Goal: Use online tool/utility: Utilize a website feature to perform a specific function

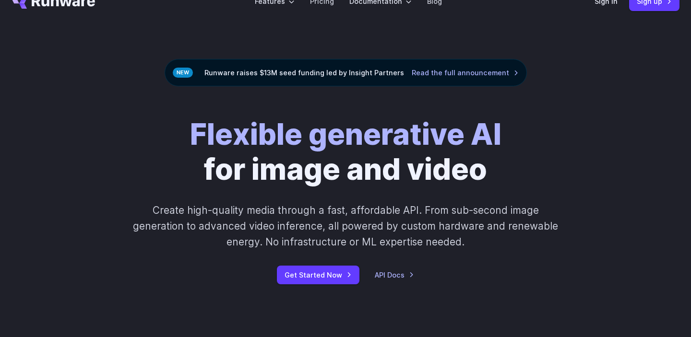
scroll to position [47, 0]
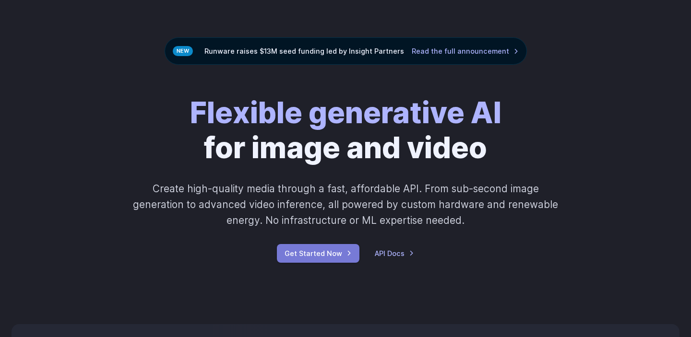
click at [304, 254] on link "Get Started Now" at bounding box center [318, 253] width 83 height 19
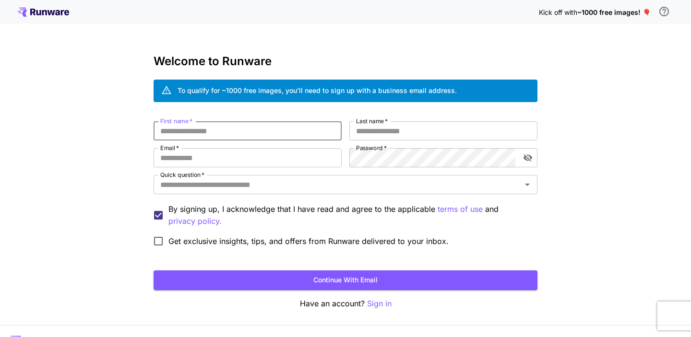
click at [198, 130] on input "First name   *" at bounding box center [248, 130] width 188 height 19
type input "*"
type input "**"
click at [369, 131] on input "Last name   *" at bounding box center [443, 130] width 188 height 19
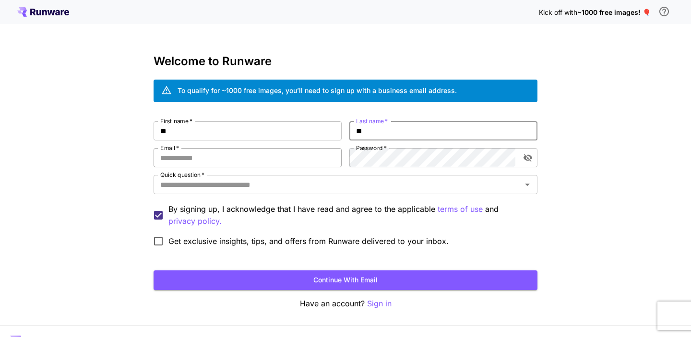
type input "**"
click at [274, 161] on input "Email   *" at bounding box center [248, 157] width 188 height 19
type input "**********"
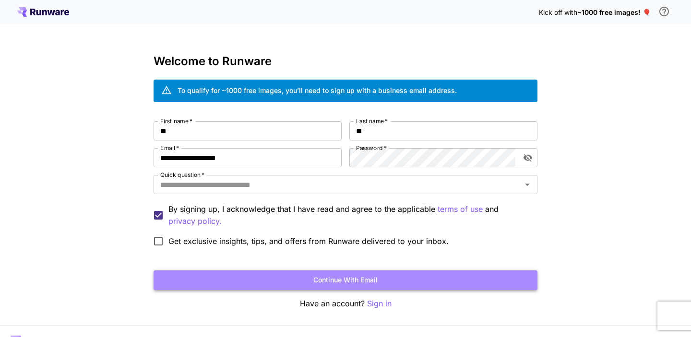
click at [219, 278] on button "Continue with email" at bounding box center [346, 281] width 384 height 20
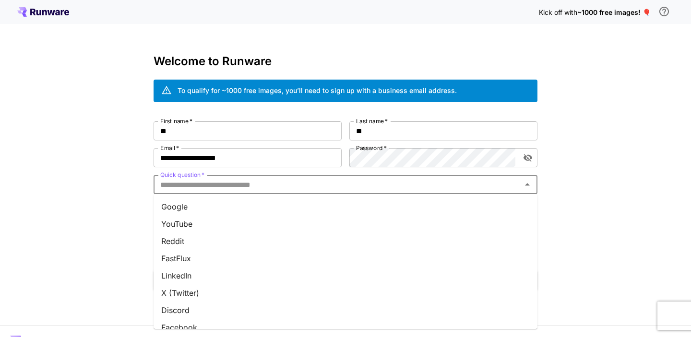
click at [244, 183] on input "Quick question   *" at bounding box center [337, 184] width 362 height 13
click at [230, 204] on li "Google" at bounding box center [346, 206] width 384 height 17
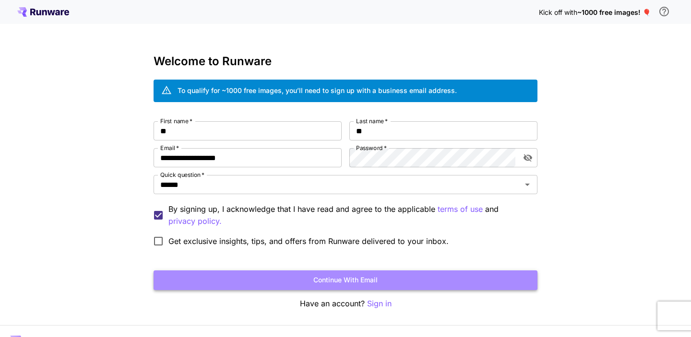
click at [254, 277] on button "Continue with email" at bounding box center [346, 281] width 384 height 20
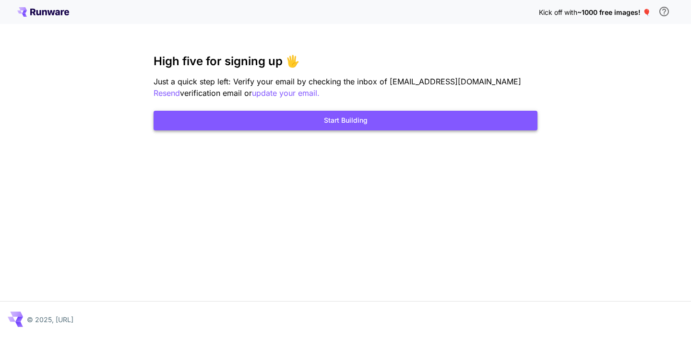
click at [367, 119] on button "Start Building" at bounding box center [346, 121] width 384 height 20
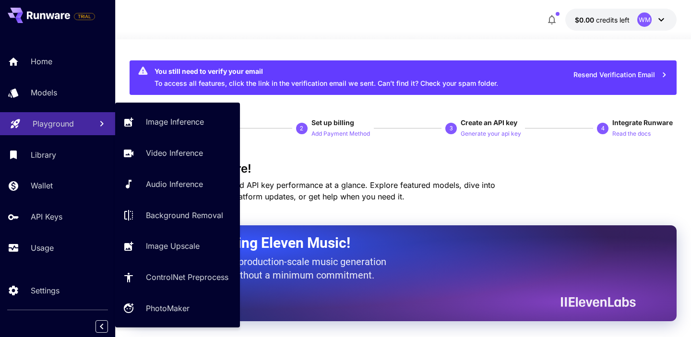
click at [33, 129] on p "Playground" at bounding box center [53, 124] width 41 height 12
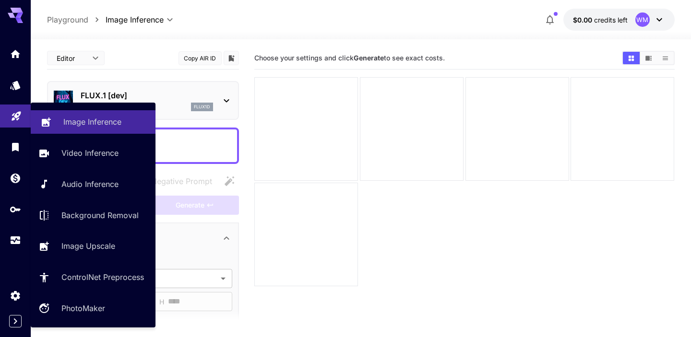
click at [78, 119] on p "Image Inference" at bounding box center [92, 122] width 58 height 12
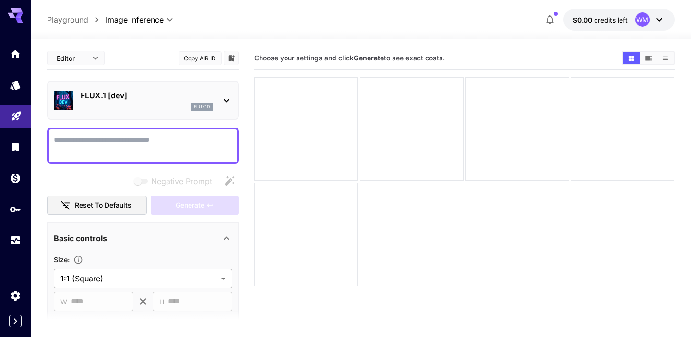
click at [136, 149] on textarea "Negative Prompt" at bounding box center [143, 145] width 179 height 23
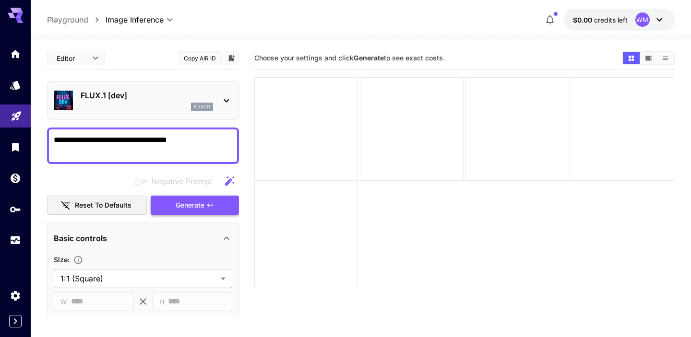
type textarea "**********"
click at [170, 203] on button "Generate" at bounding box center [195, 206] width 88 height 20
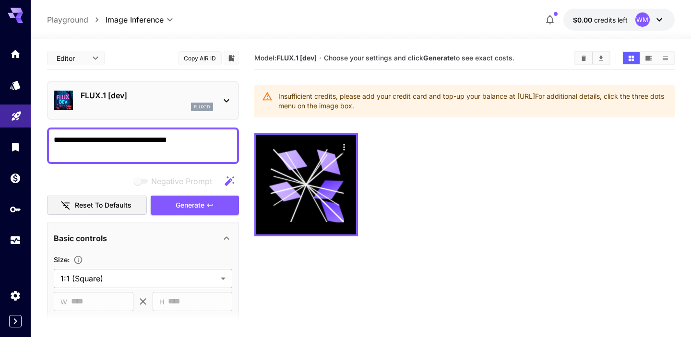
click at [659, 20] on icon at bounding box center [660, 20] width 12 height 12
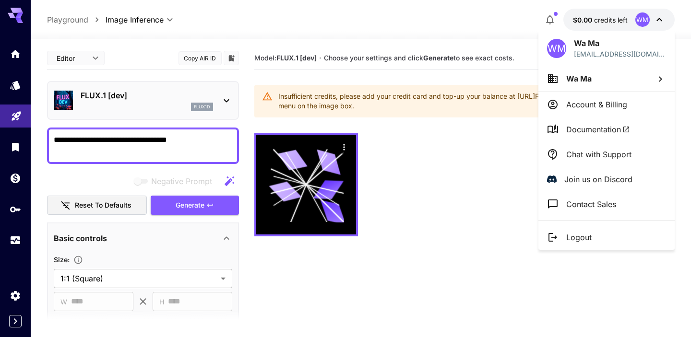
click at [576, 97] on li "Account & Billing" at bounding box center [606, 104] width 136 height 25
